Goal: Transaction & Acquisition: Book appointment/travel/reservation

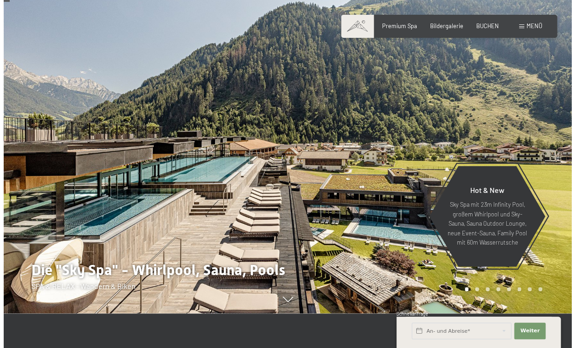
scroll to position [38, 0]
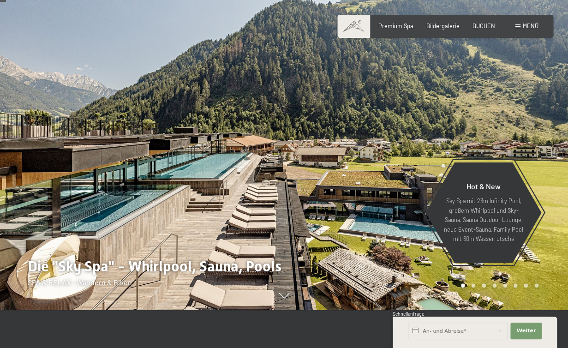
click at [527, 27] on span "Menü" at bounding box center [531, 25] width 16 height 7
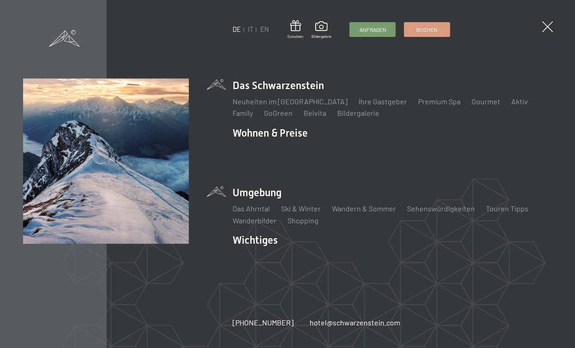
click at [269, 209] on ul "Das Ahrntal Ski & Winter Skifahren Skischule Wandern & Sommer Wandern Biken Seh…" at bounding box center [392, 215] width 319 height 22
click at [262, 210] on link "Das Ahrntal" at bounding box center [251, 208] width 37 height 9
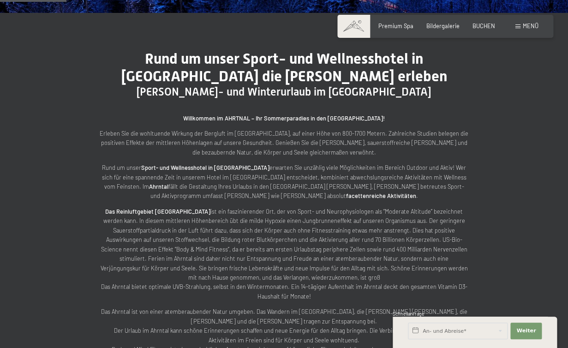
scroll to position [275, 0]
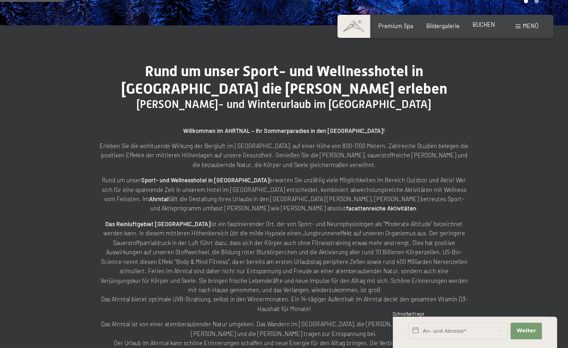
click at [485, 25] on span "BUCHEN" at bounding box center [484, 24] width 23 height 7
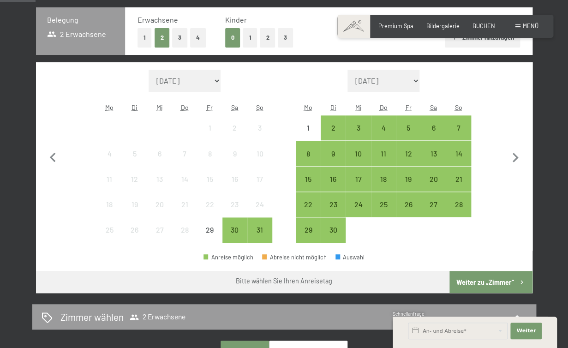
scroll to position [202, 0]
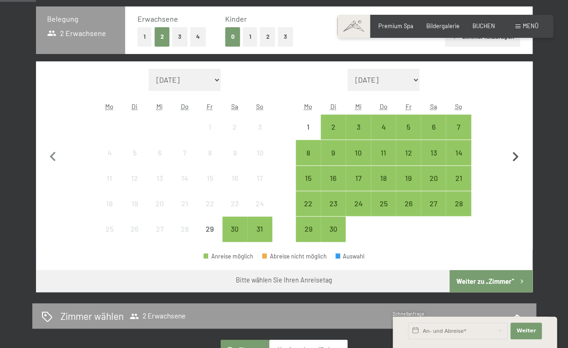
click at [515, 155] on icon "button" at bounding box center [516, 157] width 6 height 10
select select "2025-09-01"
select select "2025-10-01"
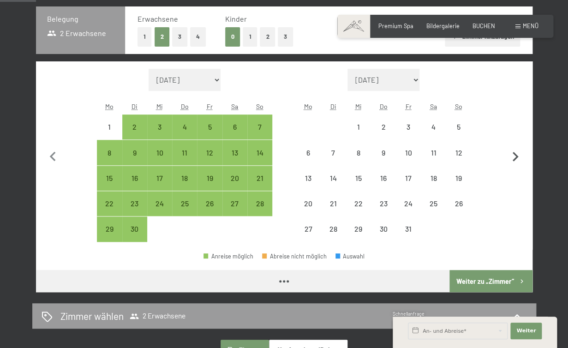
select select "2025-09-01"
select select "2025-10-01"
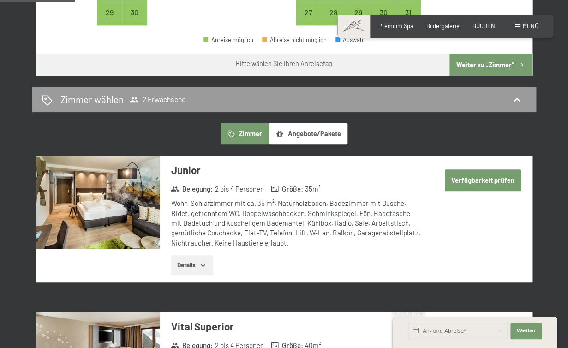
scroll to position [419, 0]
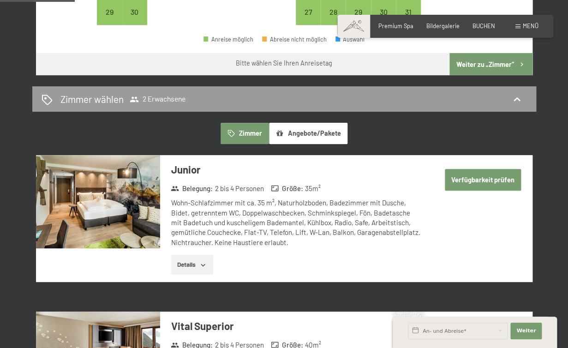
click at [204, 263] on icon "button" at bounding box center [202, 264] width 7 height 7
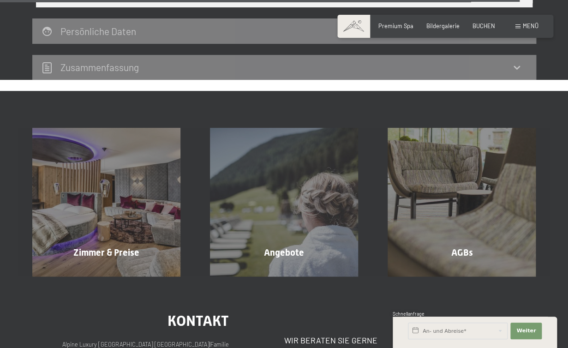
scroll to position [2962, 0]
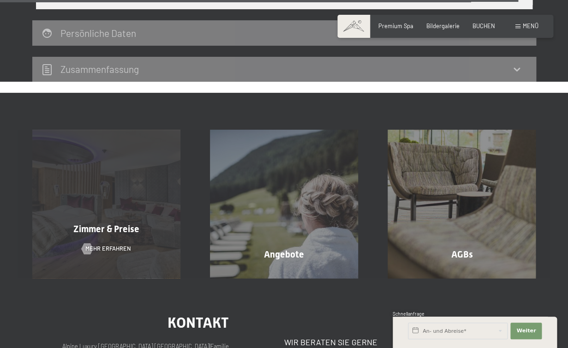
click at [124, 213] on div "Zimmer & Preise Mehr erfahren" at bounding box center [107, 204] width 178 height 148
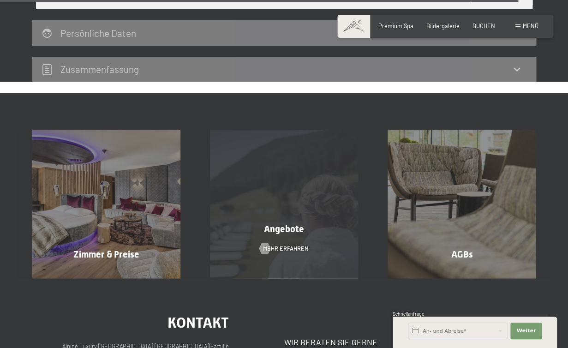
click at [289, 208] on div "Angebote Mehr erfahren" at bounding box center [284, 204] width 178 height 148
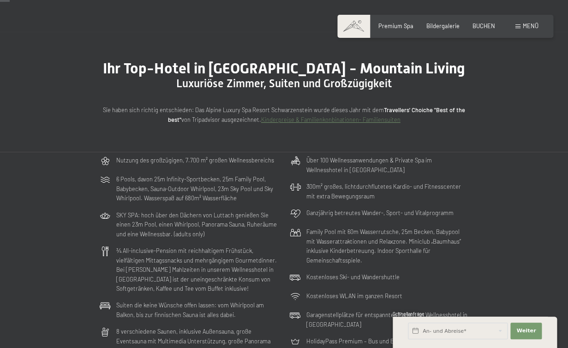
scroll to position [24, 0]
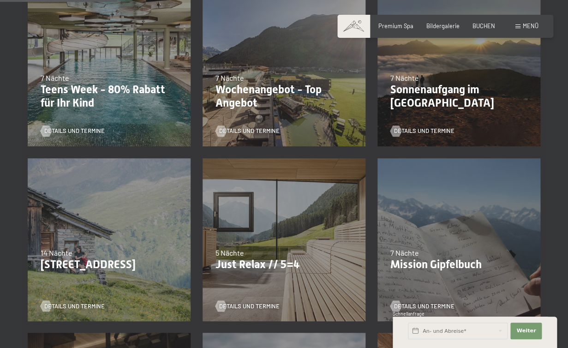
scroll to position [256, 0]
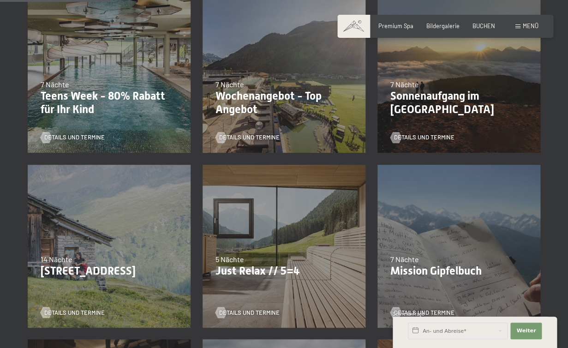
click at [126, 102] on p "Teens Week - 80% Rabatt für Ihr Kind" at bounding box center [109, 103] width 137 height 27
click at [90, 138] on span "Details und Termine" at bounding box center [84, 137] width 60 height 8
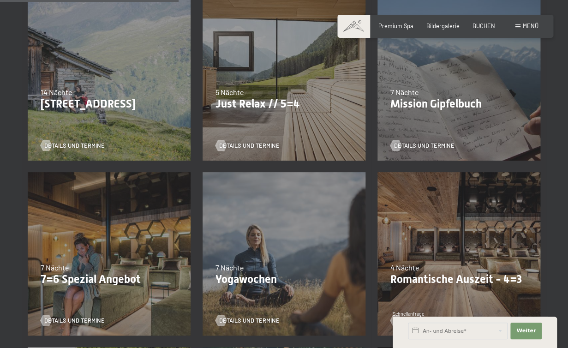
scroll to position [415, 0]
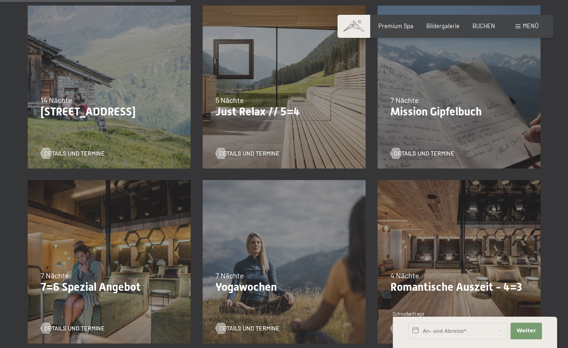
click at [297, 234] on div "02.11.–21.12.2025 7 Nächte Yogawochen Details und Termine" at bounding box center [284, 261] width 175 height 175
click at [264, 326] on span "Details und Termine" at bounding box center [258, 328] width 60 height 8
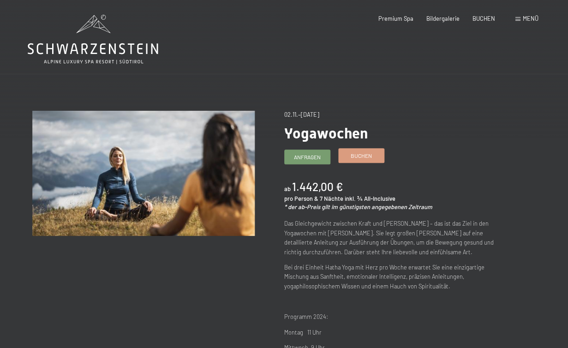
click at [361, 151] on link "Buchen" at bounding box center [361, 156] width 45 height 14
click at [388, 18] on span "Premium Spa" at bounding box center [395, 16] width 35 height 7
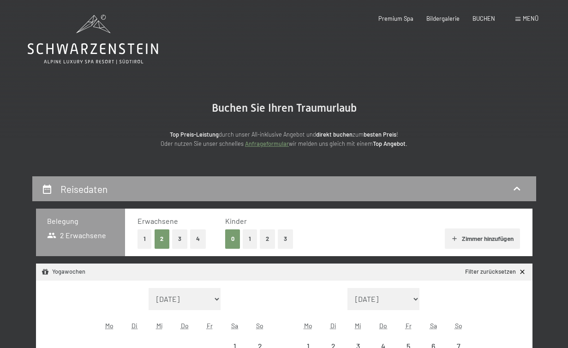
select select "[DATE]"
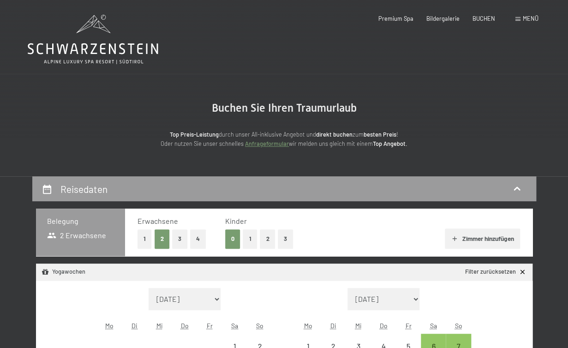
select select "[DATE]"
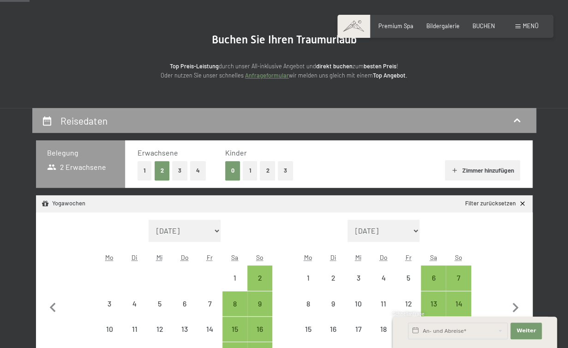
scroll to position [70, 0]
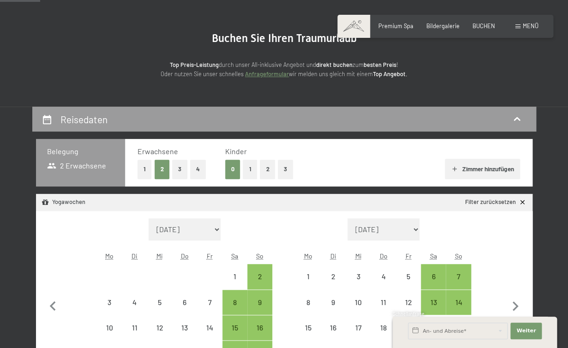
click at [144, 167] on button "1" at bounding box center [145, 169] width 14 height 19
select select "2025-11-01"
select select "2025-12-01"
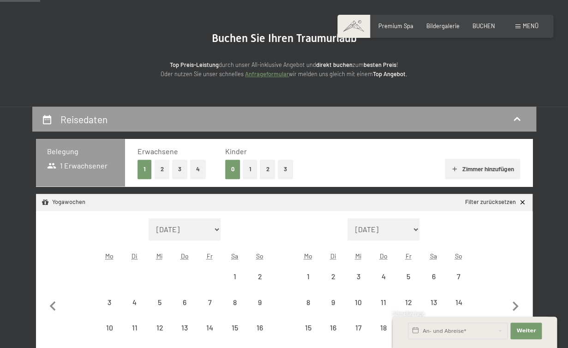
select select "2025-11-01"
select select "2025-12-01"
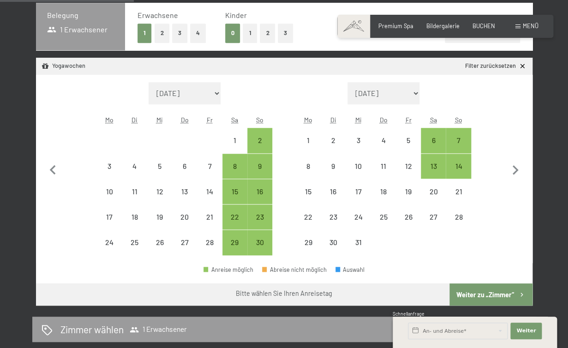
scroll to position [204, 0]
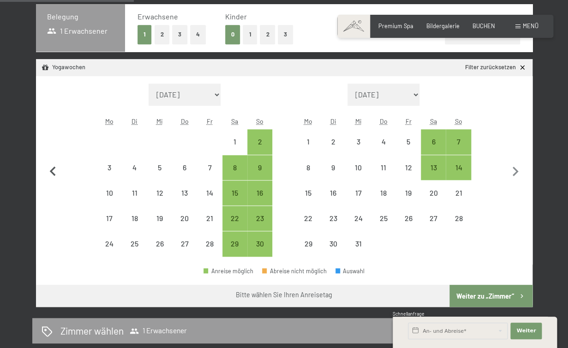
click at [54, 175] on icon "button" at bounding box center [53, 171] width 6 height 10
select select "2025-10-01"
select select "2025-11-01"
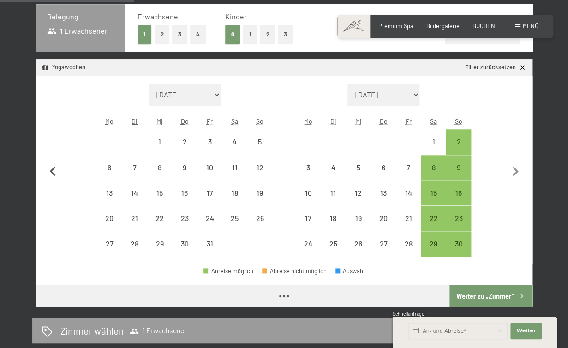
select select "2025-10-01"
select select "2025-11-01"
click at [54, 175] on icon "button" at bounding box center [53, 171] width 6 height 10
select select "2025-09-01"
select select "2025-10-01"
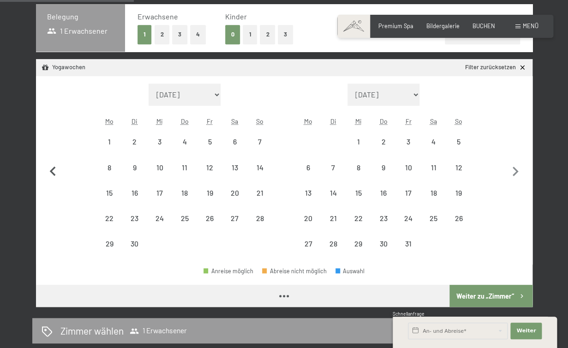
select select "2025-09-01"
select select "2025-10-01"
click at [514, 168] on icon "button" at bounding box center [516, 172] width 6 height 10
select select "2025-10-01"
select select "2025-11-01"
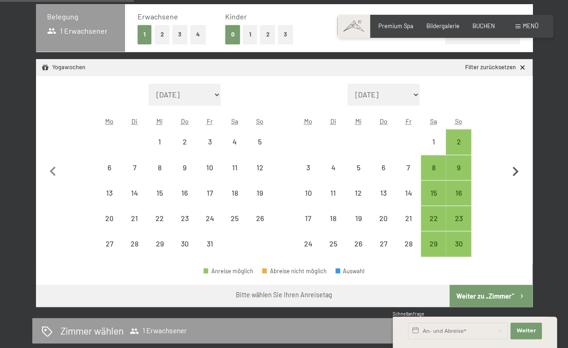
click at [514, 168] on icon "button" at bounding box center [516, 172] width 6 height 10
select select "2025-11-01"
select select "2025-12-01"
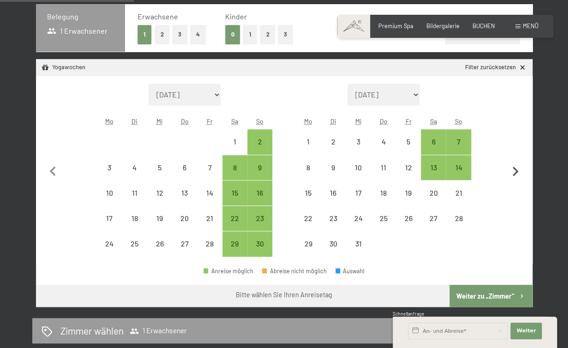
click at [515, 169] on icon "button" at bounding box center [516, 172] width 6 height 10
select select "2025-12-01"
select select "2026-01-01"
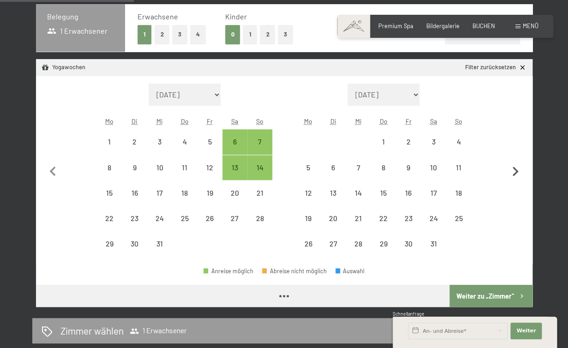
select select "2025-12-01"
select select "2026-01-01"
click at [515, 170] on icon "button" at bounding box center [516, 172] width 6 height 10
select select "2026-01-01"
select select "2026-02-01"
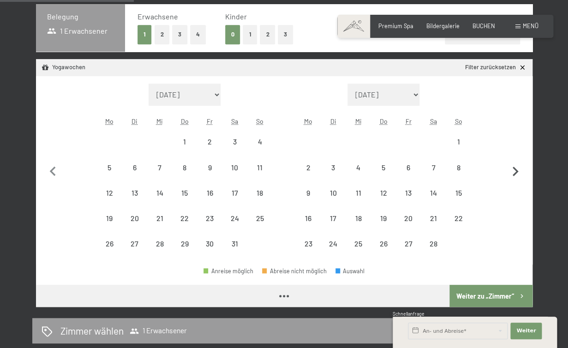
select select "2026-01-01"
select select "2026-02-01"
click at [515, 170] on icon "button" at bounding box center [516, 172] width 6 height 10
select select "2026-02-01"
select select "2026-03-01"
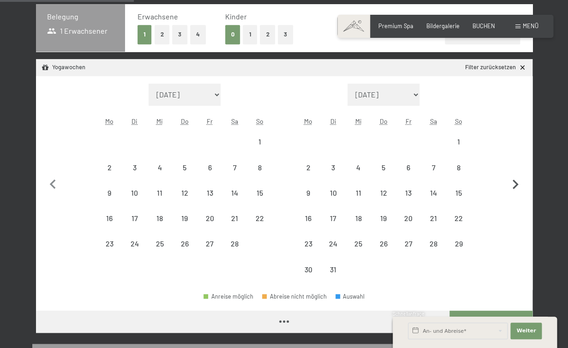
select select "2026-02-01"
select select "2026-03-01"
click at [515, 171] on button "button" at bounding box center [515, 183] width 19 height 199
select select "2026-03-01"
select select "2026-04-01"
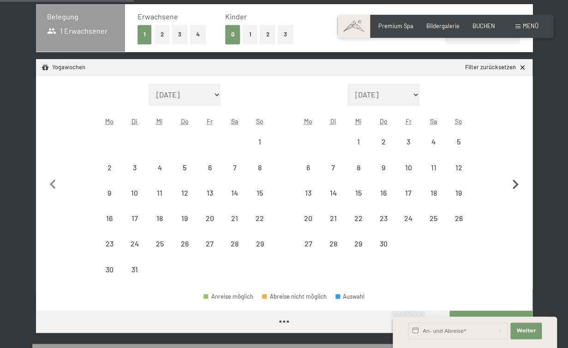
select select "2026-03-01"
select select "2026-04-01"
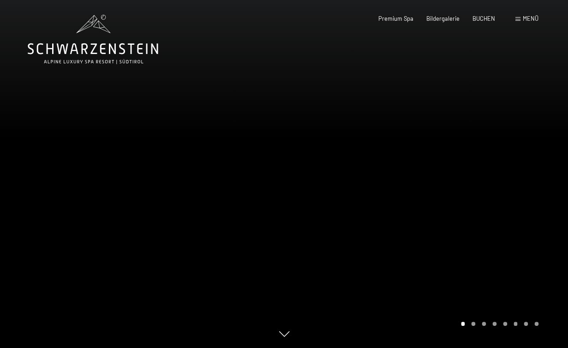
click at [284, 347] on div "1 / 8" at bounding box center [284, 348] width 568 height 0
click at [474, 326] on div at bounding box center [426, 174] width 284 height 348
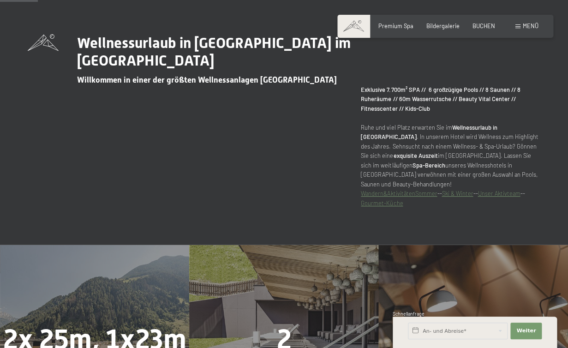
scroll to position [347, 0]
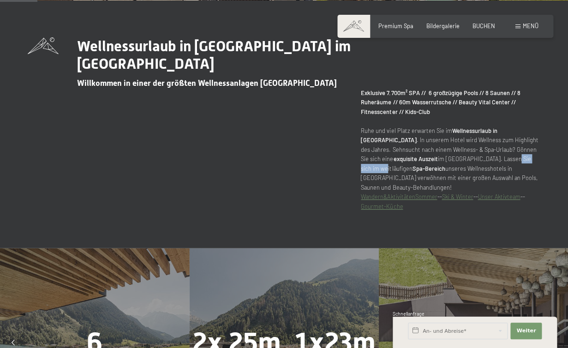
drag, startPoint x: 493, startPoint y: 159, endPoint x: 453, endPoint y: 160, distance: 40.6
click at [453, 160] on p "Exklusive 7.700m² SPA // 6 großzügige Pools // 8 Saunen // 8 Ruheräume // 60m W…" at bounding box center [451, 149] width 180 height 123
copy p "Schwarzenstein"
